Goal: Find specific page/section: Locate a particular part of the current website

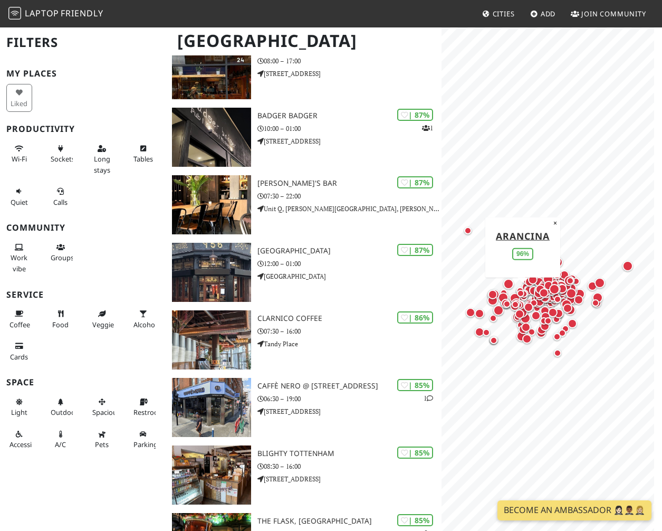
scroll to position [1477, 0]
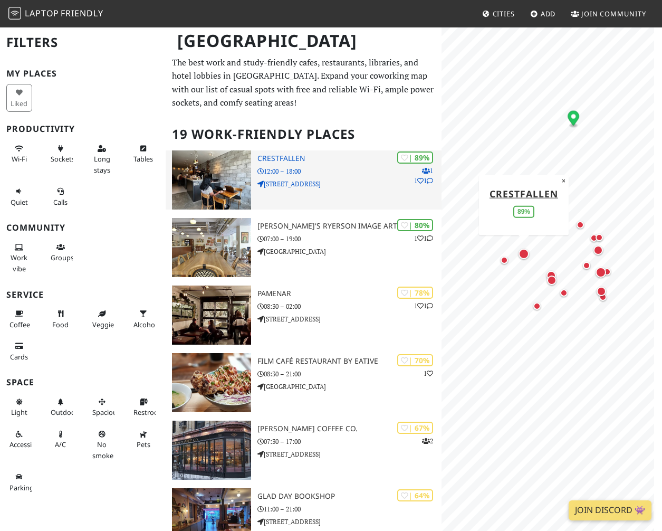
click at [326, 161] on h3 "Crestfallen" at bounding box center [349, 158] width 184 height 9
